Goal: Information Seeking & Learning: Check status

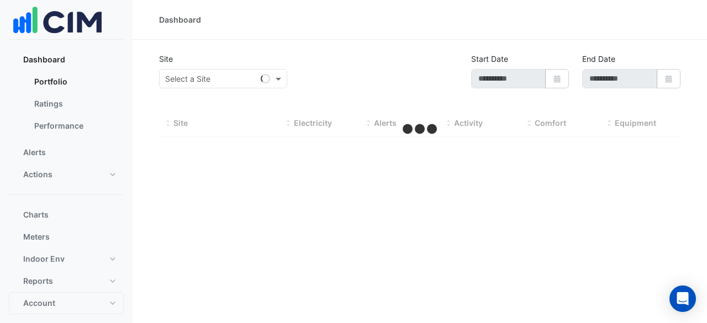
type input "**********"
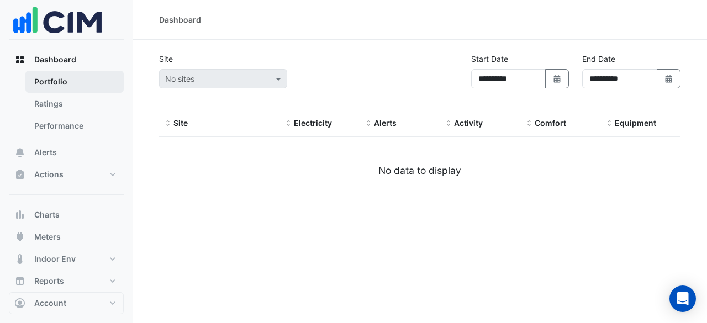
click at [91, 85] on link "Portfolio" at bounding box center [74, 82] width 98 height 22
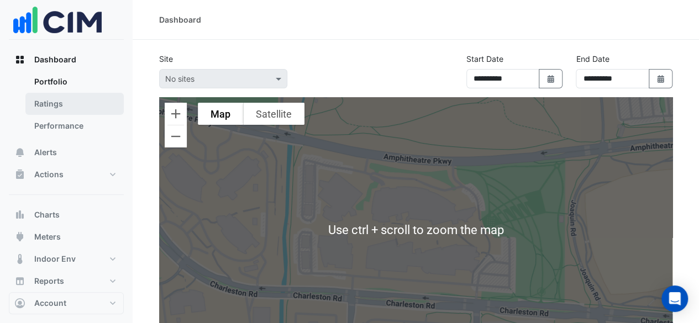
click at [53, 101] on link "Ratings" at bounding box center [74, 104] width 98 height 22
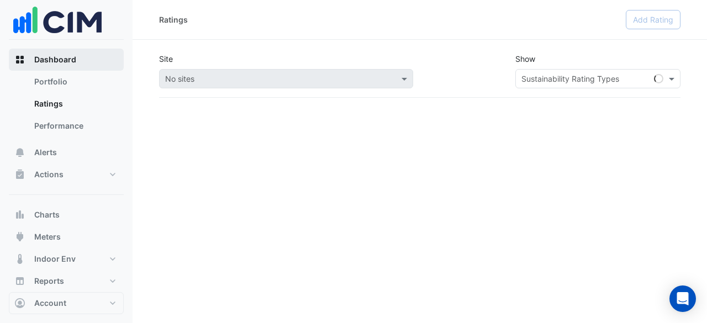
click at [61, 60] on span "Dashboard" at bounding box center [55, 59] width 42 height 11
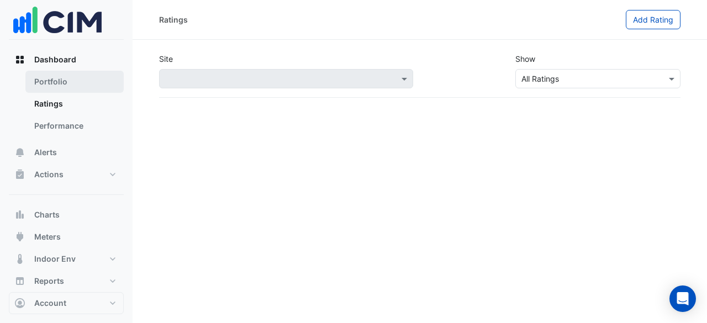
click at [69, 77] on link "Portfolio" at bounding box center [74, 82] width 98 height 22
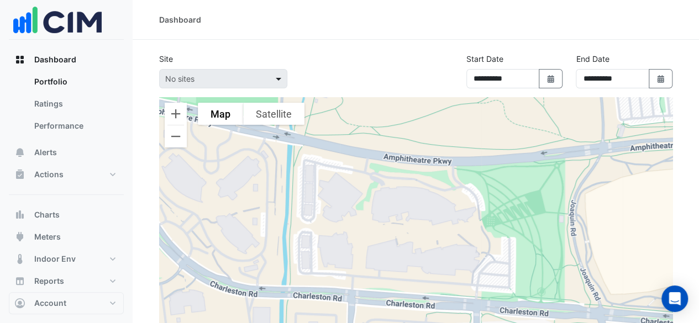
click at [279, 79] on span at bounding box center [280, 79] width 14 height 12
click at [49, 56] on span "Dashboard" at bounding box center [55, 59] width 42 height 11
click at [66, 126] on link "Performance" at bounding box center [74, 126] width 98 height 22
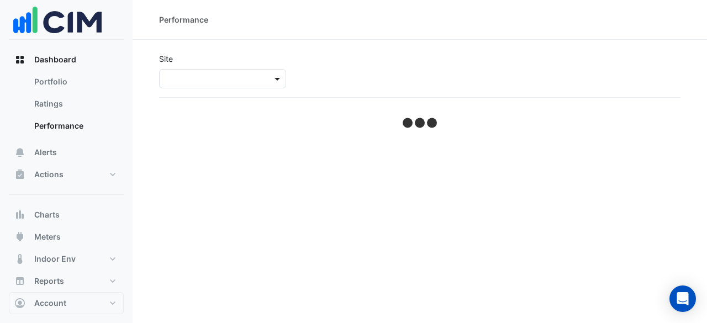
click at [277, 77] on span at bounding box center [279, 79] width 14 height 12
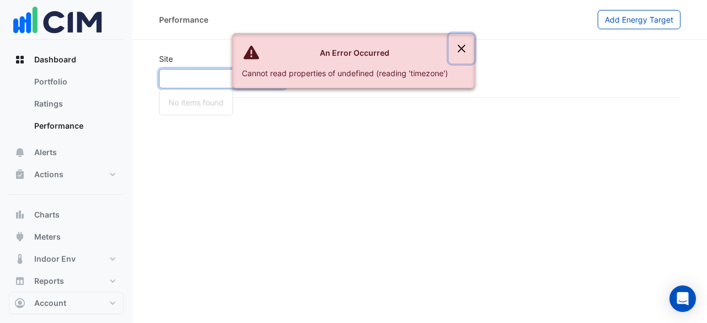
click at [460, 43] on button "Close" at bounding box center [461, 49] width 25 height 30
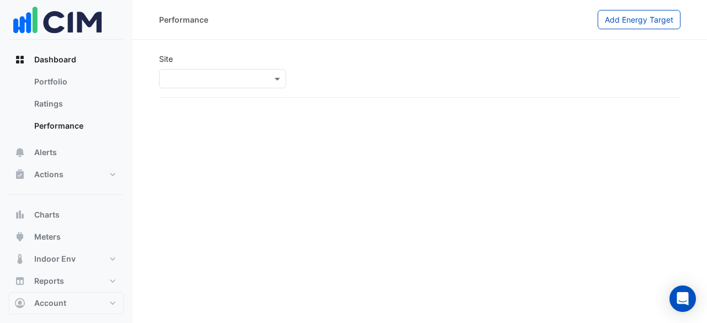
click at [75, 26] on img at bounding box center [57, 20] width 88 height 39
click at [61, 64] on span "Dashboard" at bounding box center [55, 59] width 42 height 11
click at [61, 82] on link "Portfolio" at bounding box center [74, 82] width 98 height 22
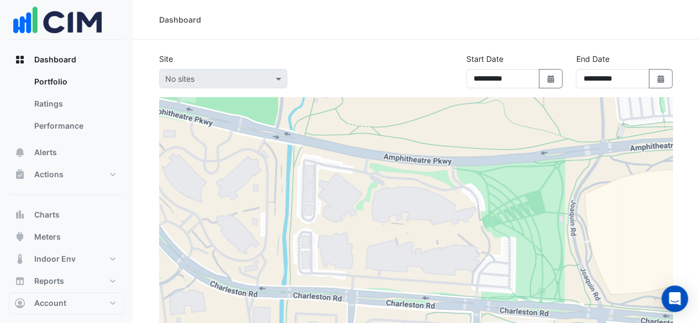
click at [208, 87] on div "No sites" at bounding box center [223, 78] width 128 height 19
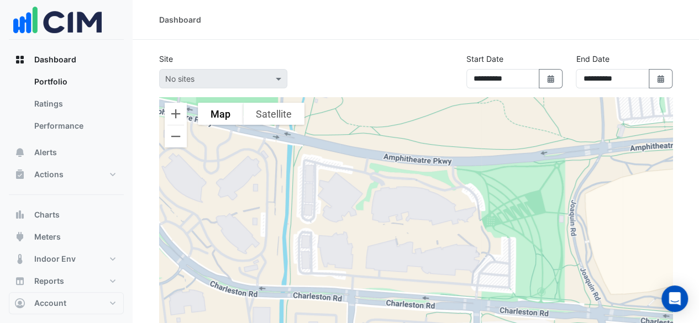
click at [208, 87] on div "No sites" at bounding box center [223, 78] width 128 height 19
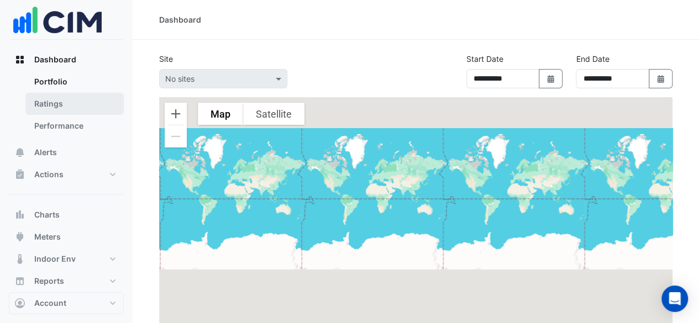
click at [95, 95] on link "Ratings" at bounding box center [74, 104] width 98 height 22
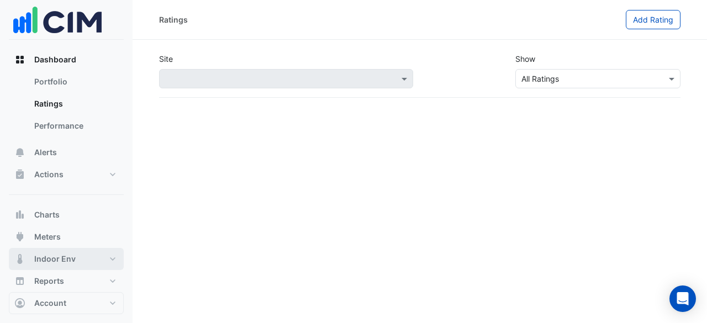
scroll to position [12, 0]
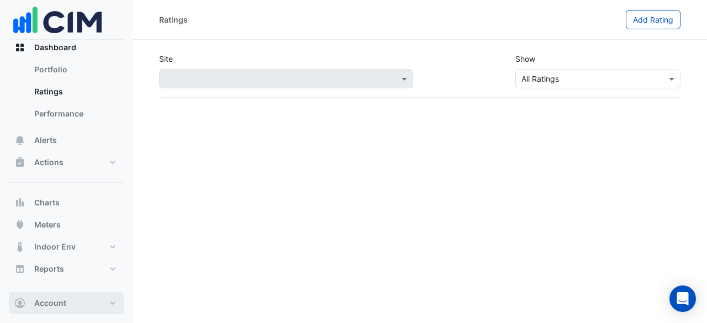
click at [101, 308] on button "Account" at bounding box center [66, 303] width 115 height 22
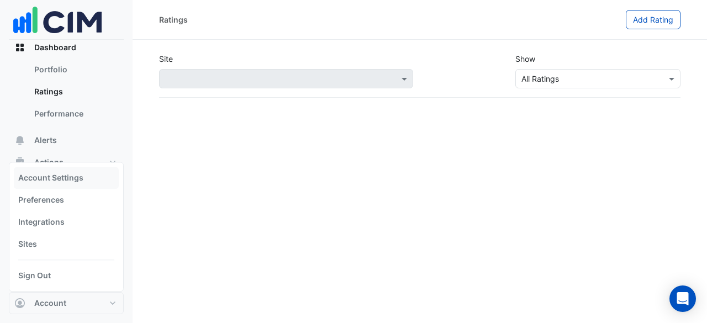
click at [85, 184] on link "Account Settings" at bounding box center [66, 178] width 105 height 22
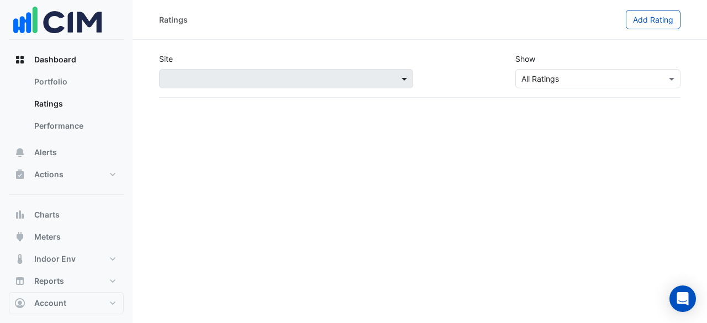
click at [407, 83] on span at bounding box center [406, 79] width 14 height 12
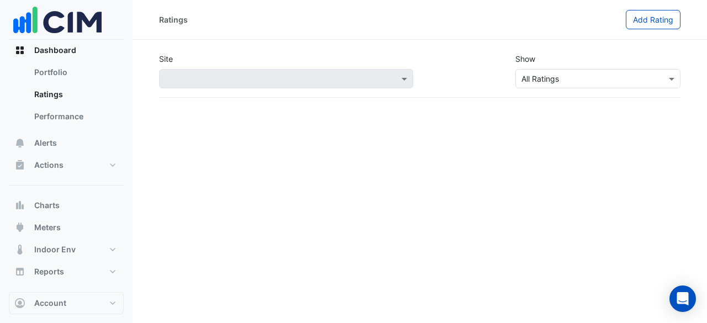
scroll to position [12, 0]
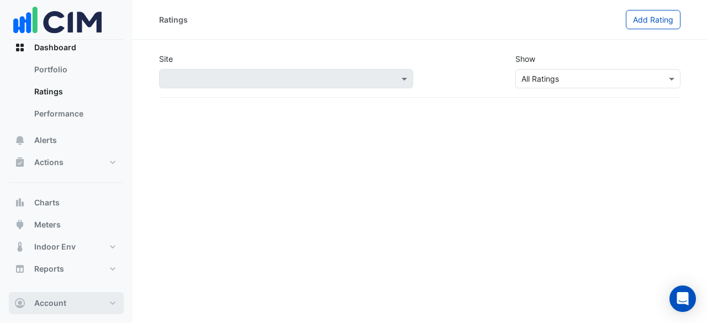
click at [67, 301] on button "Account" at bounding box center [66, 303] width 115 height 22
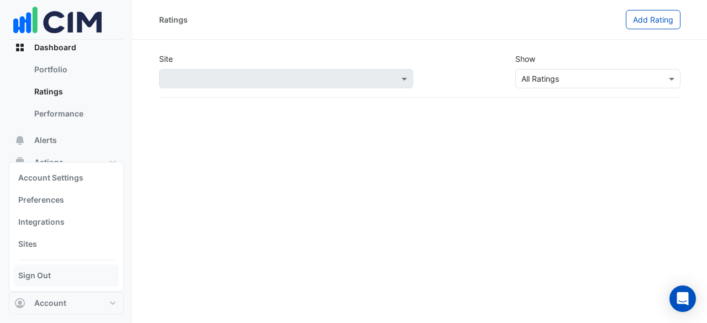
click at [64, 279] on link "Sign Out" at bounding box center [66, 276] width 105 height 22
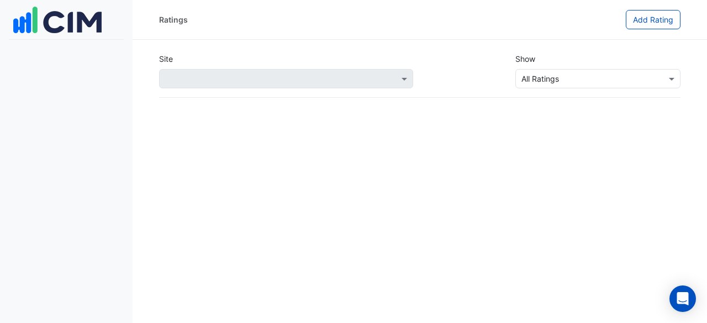
scroll to position [0, 0]
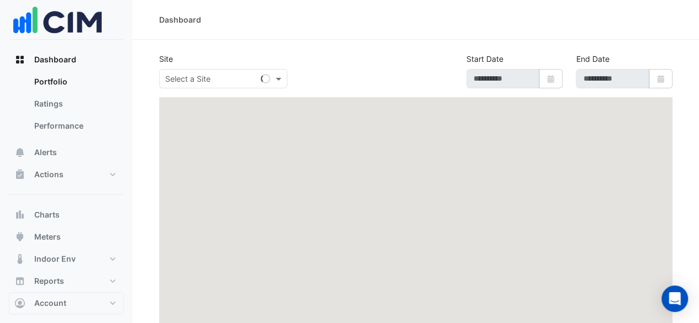
type input "**********"
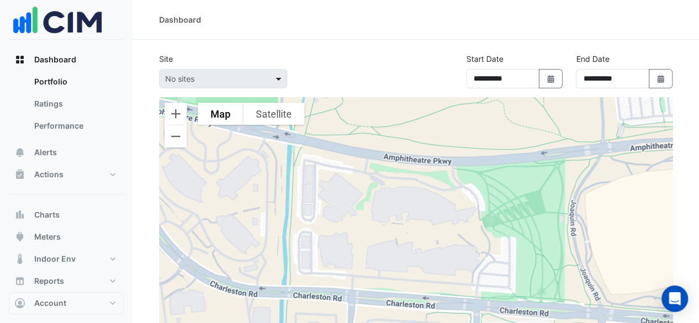
click at [280, 84] on span at bounding box center [280, 79] width 14 height 12
click at [280, 77] on span at bounding box center [280, 79] width 14 height 12
click at [71, 220] on button "Charts" at bounding box center [66, 215] width 115 height 22
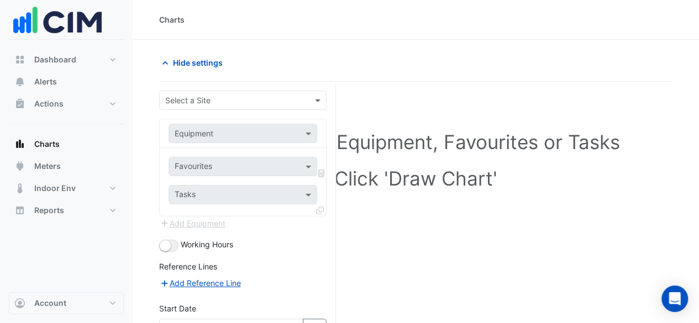
click at [266, 108] on div "Select a Site" at bounding box center [242, 100] width 167 height 19
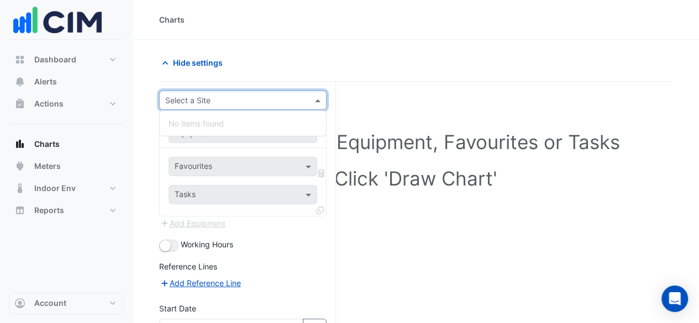
click at [266, 108] on div "Select a Site" at bounding box center [242, 100] width 167 height 19
click at [70, 67] on button "Dashboard" at bounding box center [66, 60] width 115 height 22
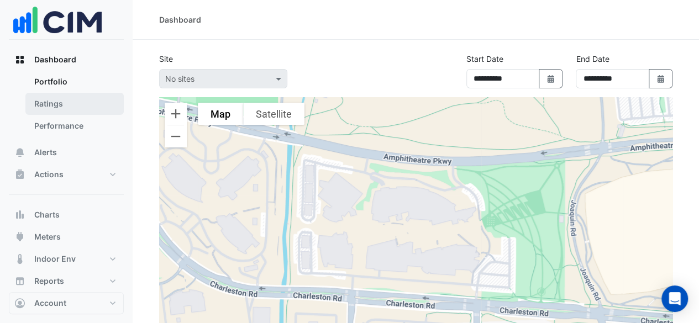
click at [55, 95] on link "Ratings" at bounding box center [74, 104] width 98 height 22
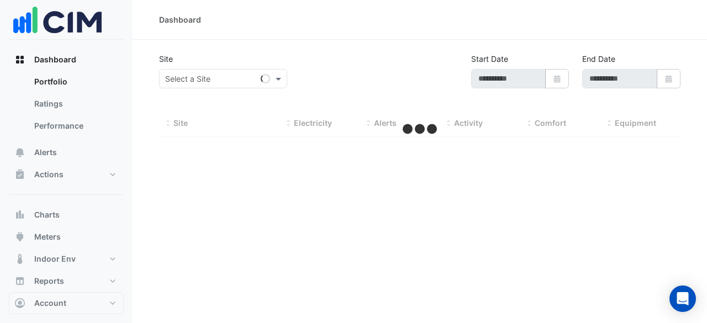
type input "**********"
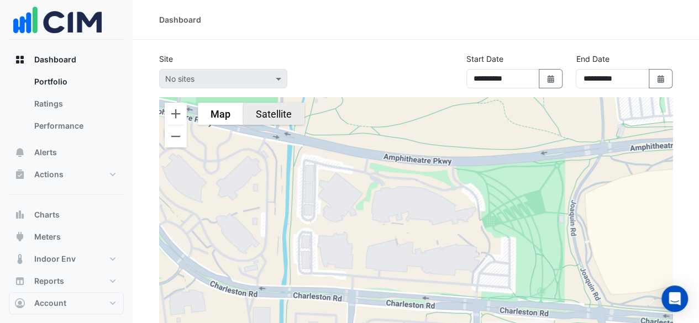
click at [253, 114] on button "Satellite" at bounding box center [273, 114] width 61 height 22
click at [220, 117] on button "Map" at bounding box center [220, 114] width 45 height 22
click at [174, 139] on button "Zoom out" at bounding box center [176, 136] width 22 height 22
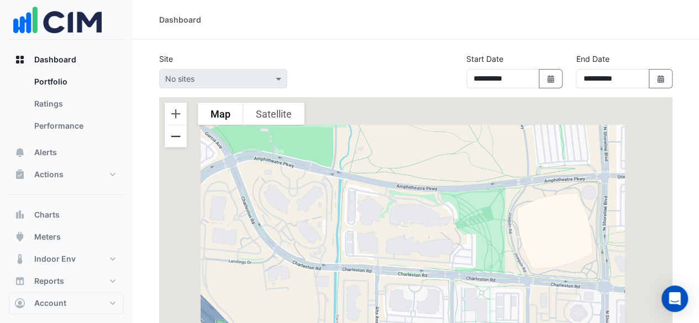
click at [174, 139] on button "Zoom out" at bounding box center [176, 136] width 22 height 22
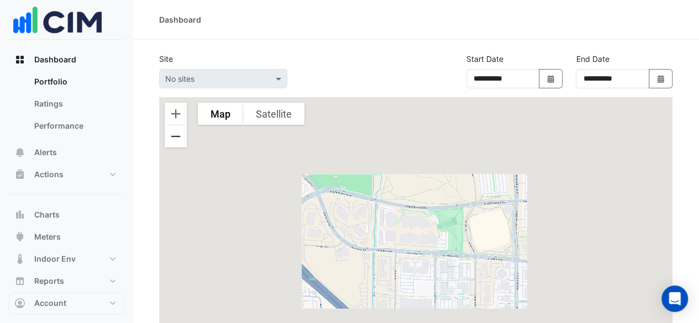
click at [174, 139] on button "Zoom out" at bounding box center [176, 136] width 22 height 22
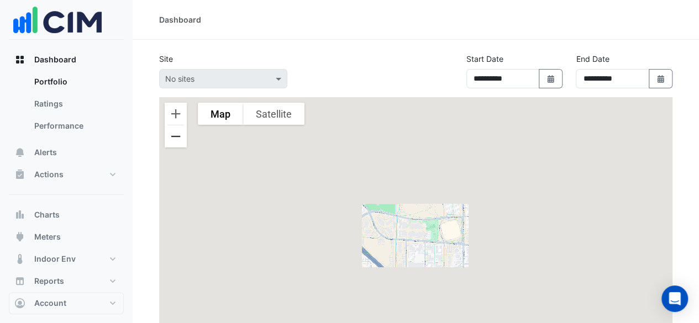
click at [174, 139] on button "Zoom out" at bounding box center [176, 136] width 22 height 22
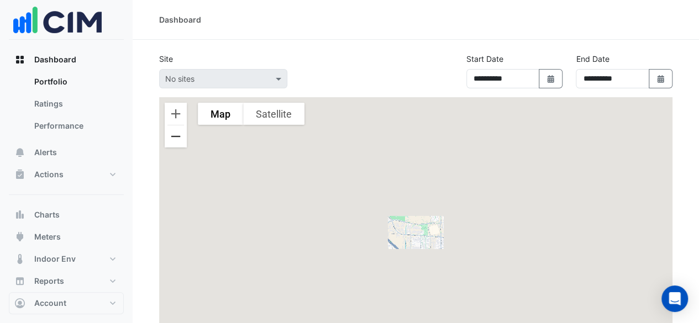
click at [174, 139] on button "Zoom out" at bounding box center [176, 136] width 22 height 22
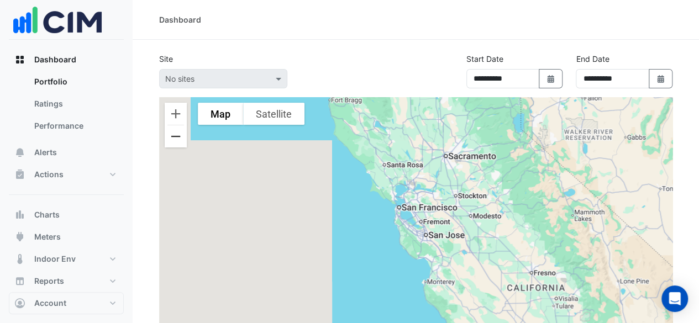
click at [174, 139] on button "Zoom out" at bounding box center [176, 136] width 22 height 22
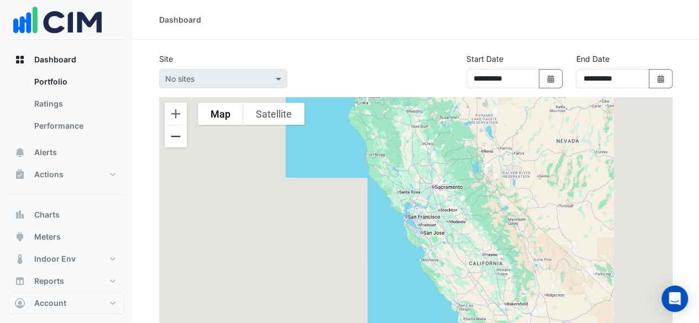
click at [174, 139] on button "Zoom out" at bounding box center [176, 136] width 22 height 22
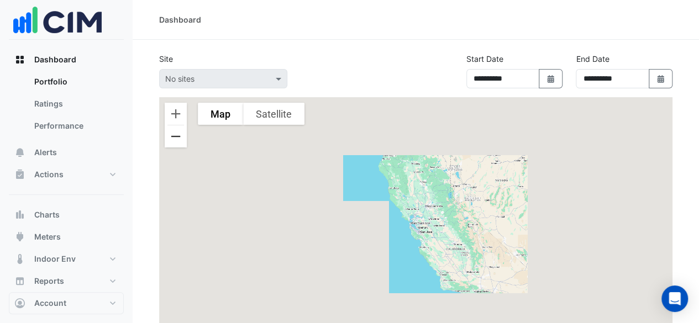
click at [174, 139] on button "Zoom out" at bounding box center [176, 136] width 22 height 22
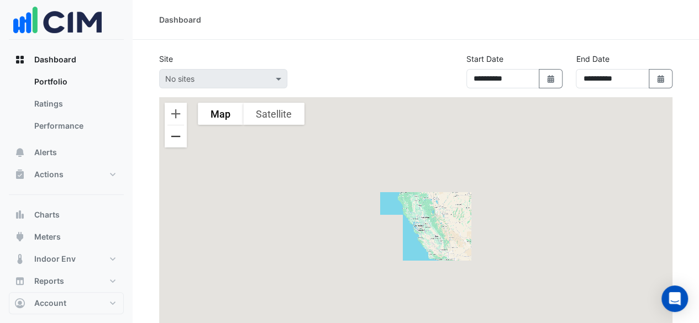
click at [174, 139] on button "Zoom out" at bounding box center [176, 136] width 22 height 22
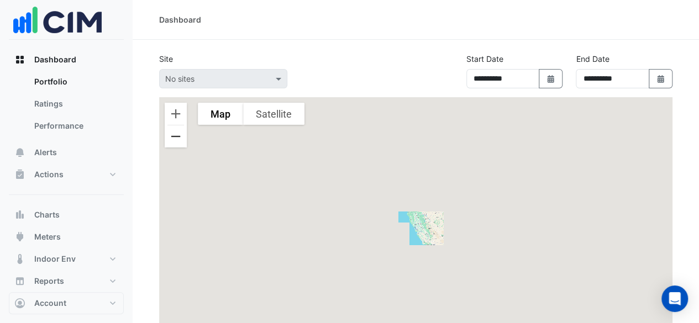
click at [174, 139] on button "Zoom out" at bounding box center [176, 136] width 22 height 22
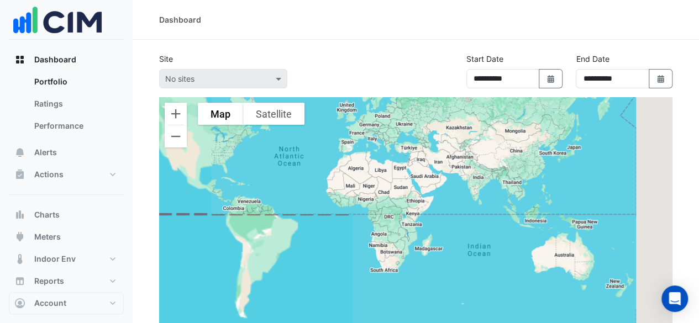
drag, startPoint x: 522, startPoint y: 255, endPoint x: 428, endPoint y: 162, distance: 132.5
click at [429, 164] on div at bounding box center [415, 229] width 513 height 265
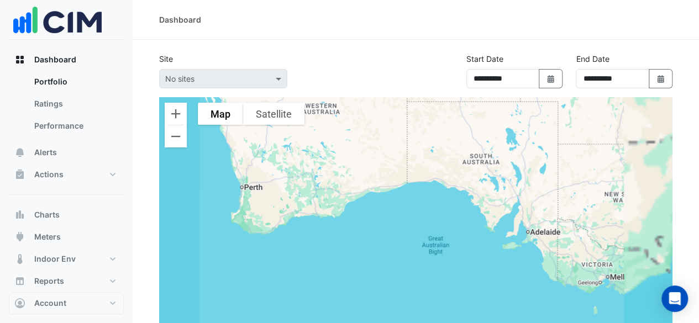
drag, startPoint x: 533, startPoint y: 246, endPoint x: 424, endPoint y: 201, distance: 118.4
click at [424, 201] on div at bounding box center [415, 229] width 513 height 265
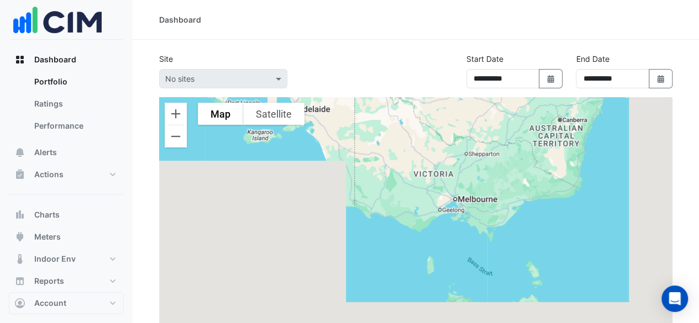
drag, startPoint x: 578, startPoint y: 255, endPoint x: 474, endPoint y: 180, distance: 127.8
click at [474, 180] on div at bounding box center [415, 229] width 513 height 265
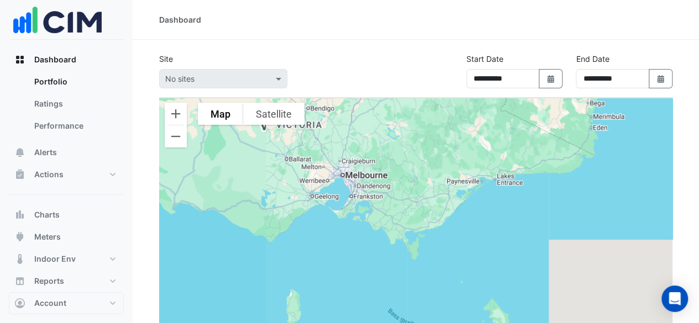
drag, startPoint x: 418, startPoint y: 187, endPoint x: 500, endPoint y: 270, distance: 116.5
click at [502, 270] on div at bounding box center [415, 229] width 513 height 265
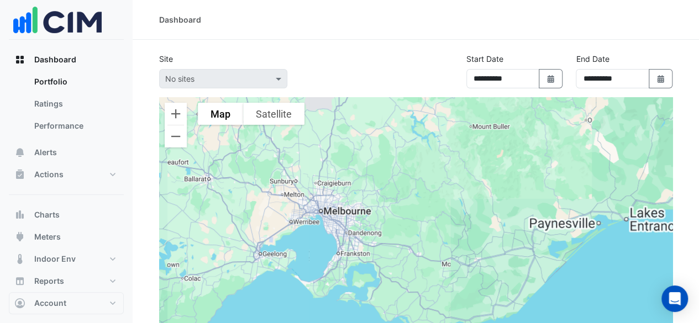
click at [329, 214] on div at bounding box center [415, 229] width 513 height 265
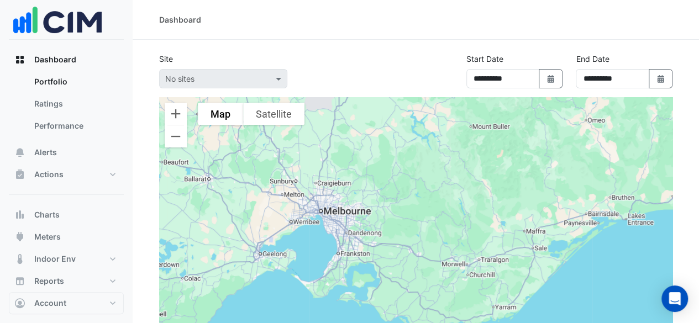
click at [321, 214] on div at bounding box center [415, 229] width 513 height 265
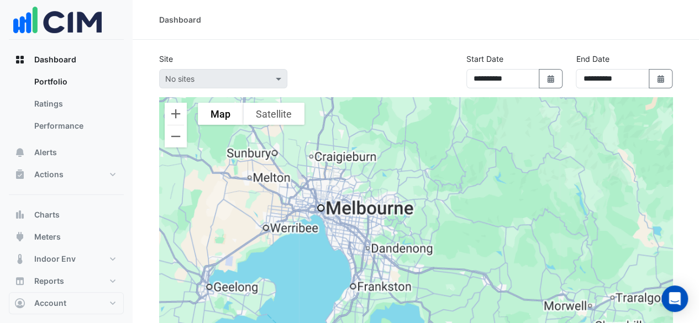
click at [321, 214] on div at bounding box center [415, 229] width 513 height 265
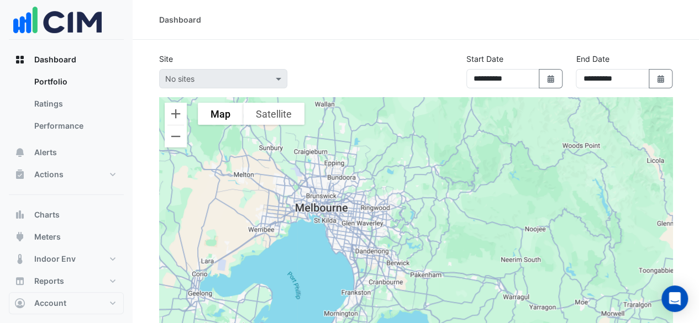
click at [321, 214] on div at bounding box center [415, 229] width 513 height 265
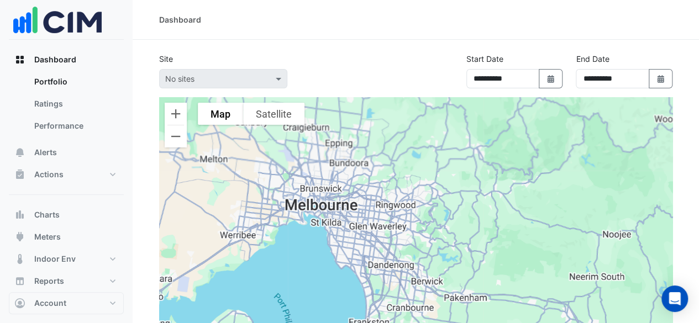
click at [321, 214] on div at bounding box center [415, 229] width 513 height 265
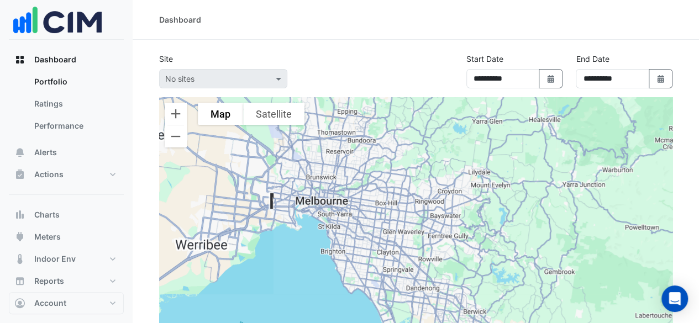
click at [321, 214] on div at bounding box center [415, 229] width 513 height 265
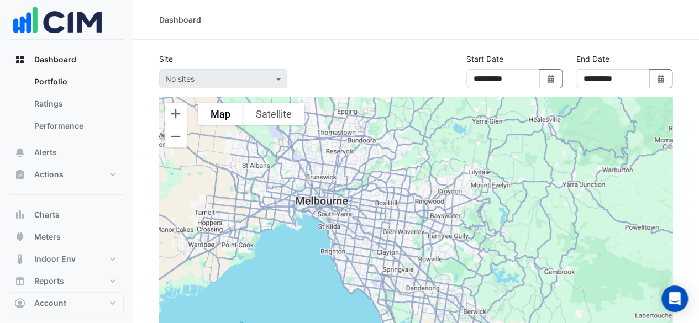
click at [321, 214] on div at bounding box center [415, 229] width 513 height 265
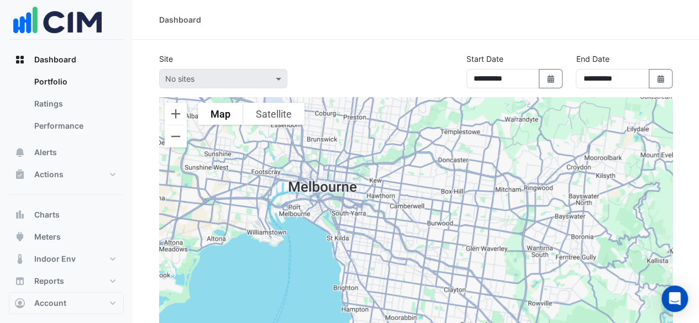
click at [268, 237] on div at bounding box center [415, 229] width 513 height 265
drag, startPoint x: 223, startPoint y: 71, endPoint x: 225, endPoint y: 80, distance: 8.5
click at [223, 71] on div "No sites" at bounding box center [223, 78] width 128 height 19
click at [227, 85] on div "No sites" at bounding box center [223, 78] width 128 height 19
click at [76, 106] on link "Ratings" at bounding box center [74, 104] width 98 height 22
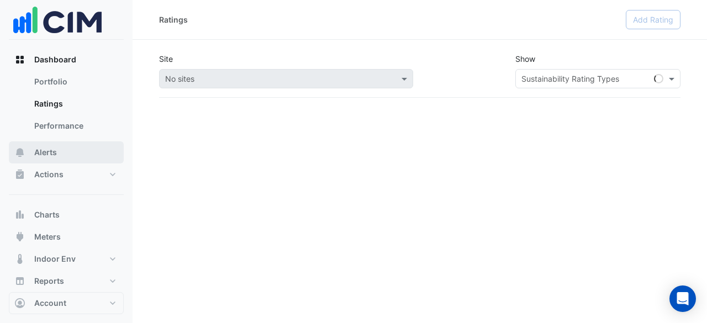
click at [67, 159] on button "Alerts" at bounding box center [66, 152] width 115 height 22
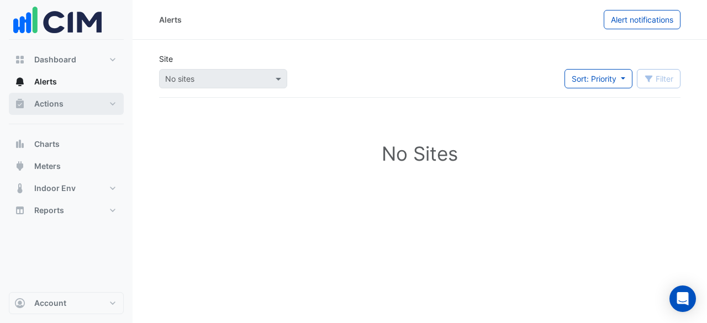
click at [82, 99] on button "Actions" at bounding box center [66, 104] width 115 height 22
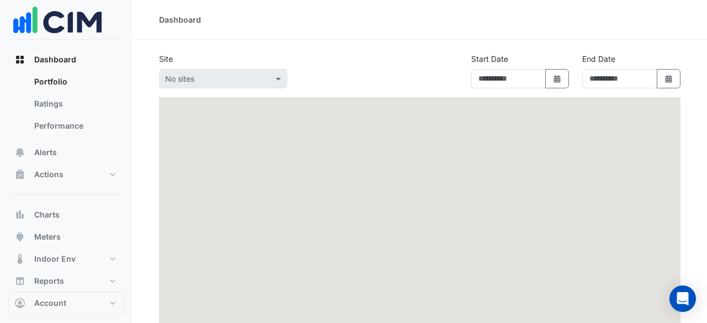
type input "**********"
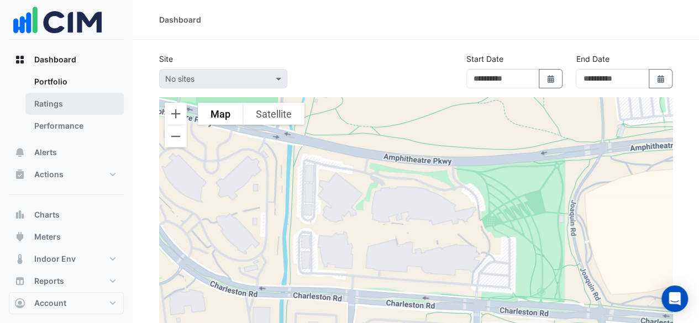
click at [52, 97] on link "Ratings" at bounding box center [74, 104] width 98 height 22
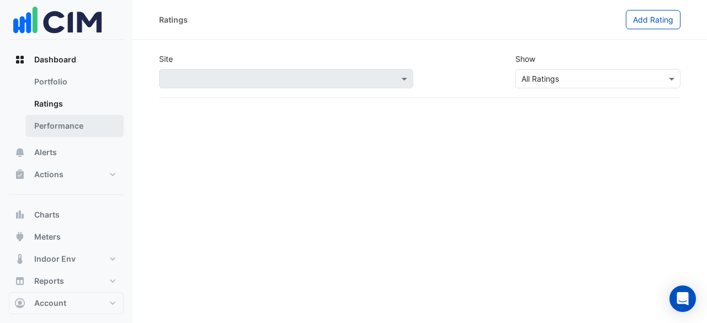
click at [91, 127] on link "Performance" at bounding box center [74, 126] width 98 height 22
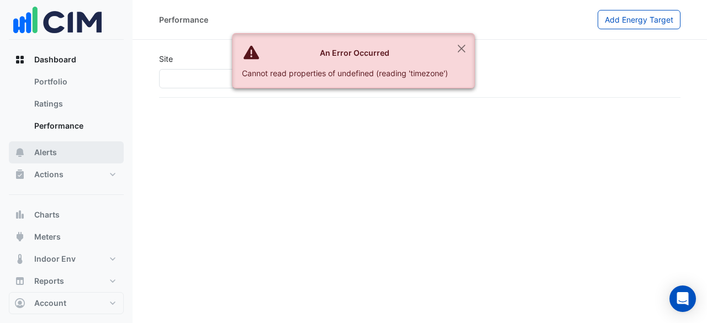
click at [90, 150] on button "Alerts" at bounding box center [66, 152] width 115 height 22
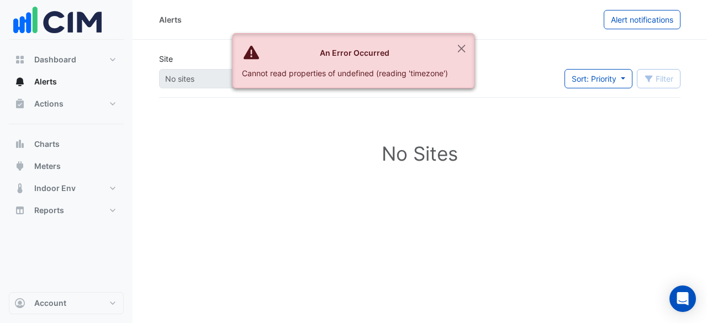
click at [369, 75] on div "Cannot read properties of undefined (reading 'timezone')" at bounding box center [345, 73] width 206 height 12
drag, startPoint x: 445, startPoint y: 76, endPoint x: 269, endPoint y: 74, distance: 176.3
click at [269, 74] on div "Cannot read properties of undefined (reading 'timezone')" at bounding box center [345, 73] width 206 height 12
click at [62, 145] on button "Charts" at bounding box center [66, 144] width 115 height 22
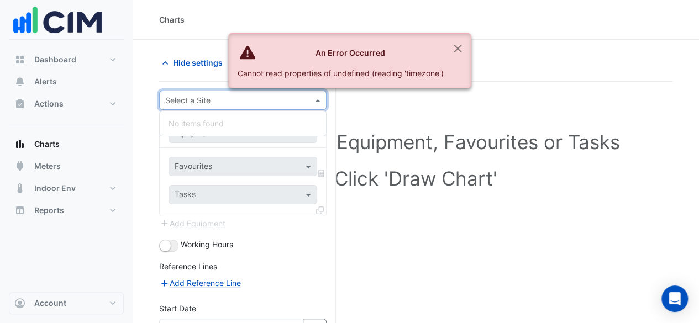
click at [269, 108] on div "Select a Site" at bounding box center [242, 100] width 167 height 19
click at [55, 59] on span "Dashboard" at bounding box center [55, 59] width 42 height 11
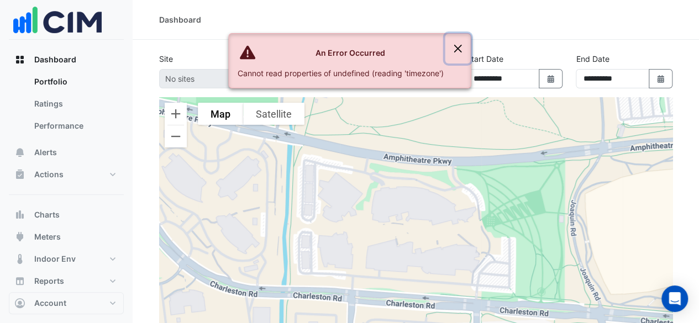
click at [461, 50] on button "Close" at bounding box center [457, 49] width 25 height 30
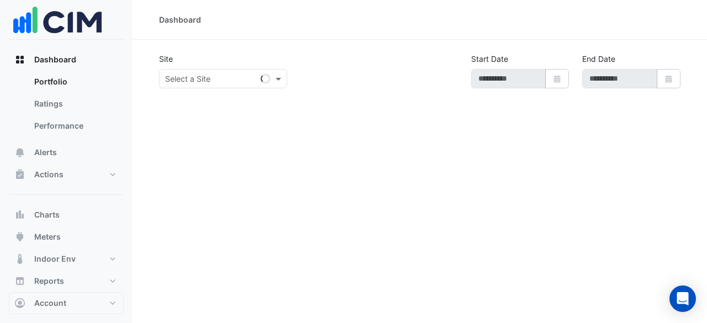
type input "**********"
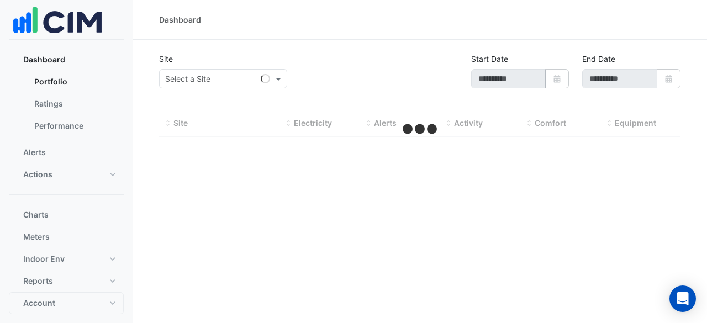
type input "**********"
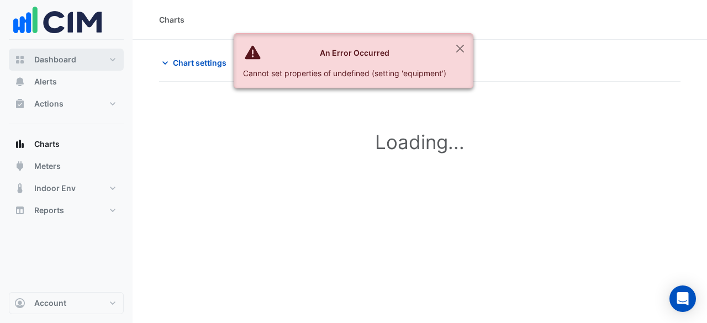
click at [76, 57] on button "Dashboard" at bounding box center [66, 60] width 115 height 22
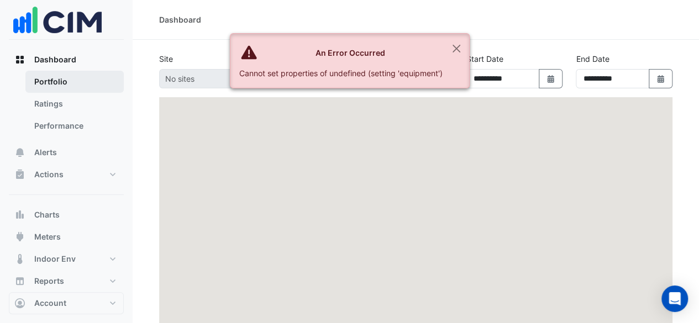
click at [76, 83] on link "Portfolio" at bounding box center [74, 82] width 98 height 22
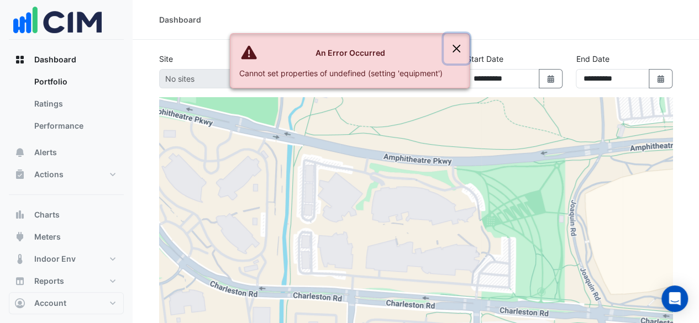
click at [460, 51] on button "Close" at bounding box center [456, 49] width 25 height 30
